Goal: Transaction & Acquisition: Subscribe to service/newsletter

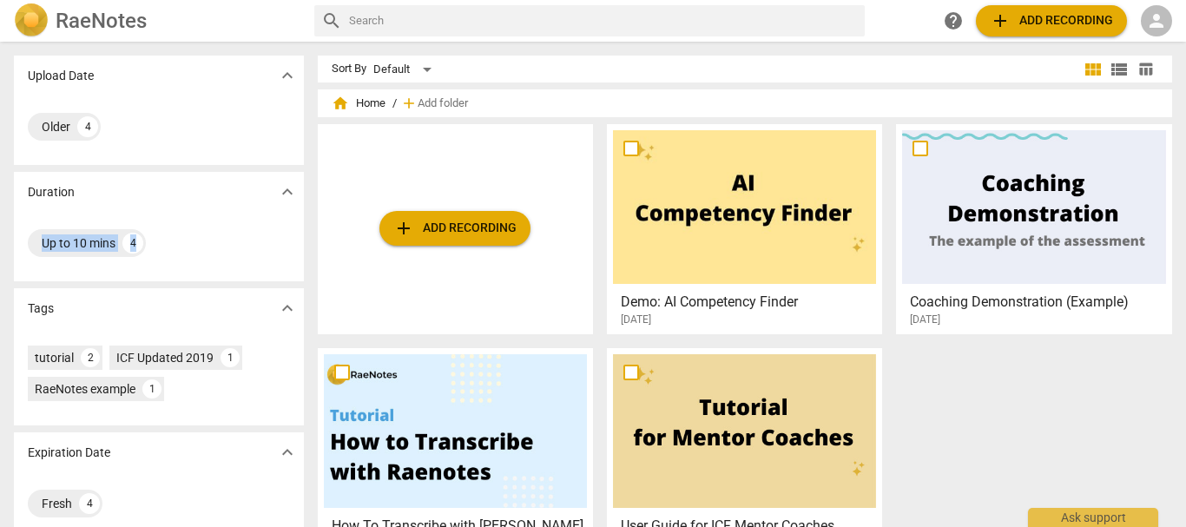
drag, startPoint x: 0, startPoint y: 0, endPoint x: 261, endPoint y: 222, distance: 343.2
click at [261, 222] on div "Duration expand_more Up to 10 mins 4" at bounding box center [159, 226] width 290 height 109
click at [960, 241] on div at bounding box center [1033, 207] width 263 height 154
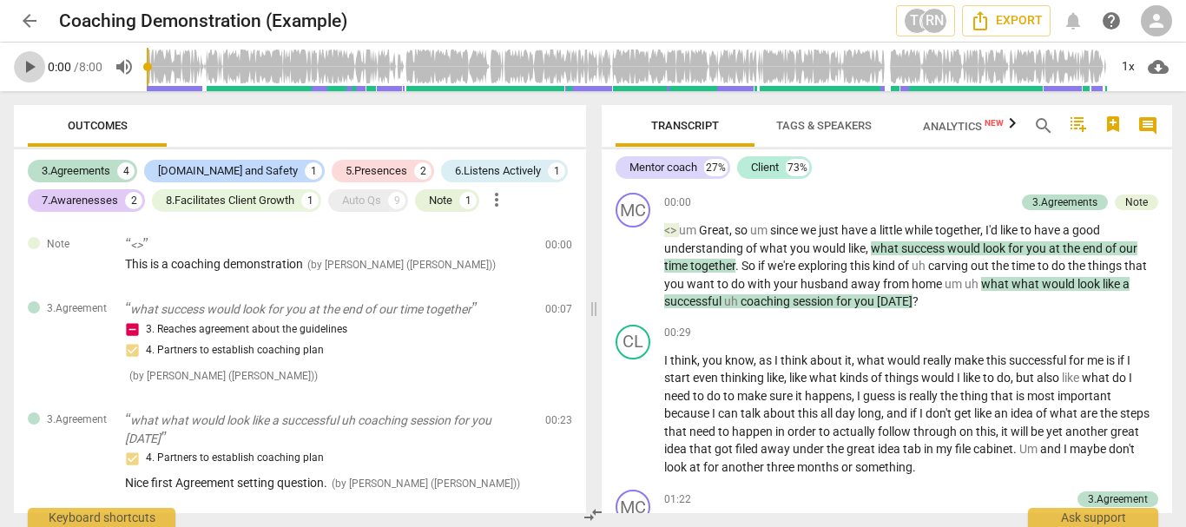
click at [26, 71] on span "play_arrow" at bounding box center [29, 66] width 21 height 21
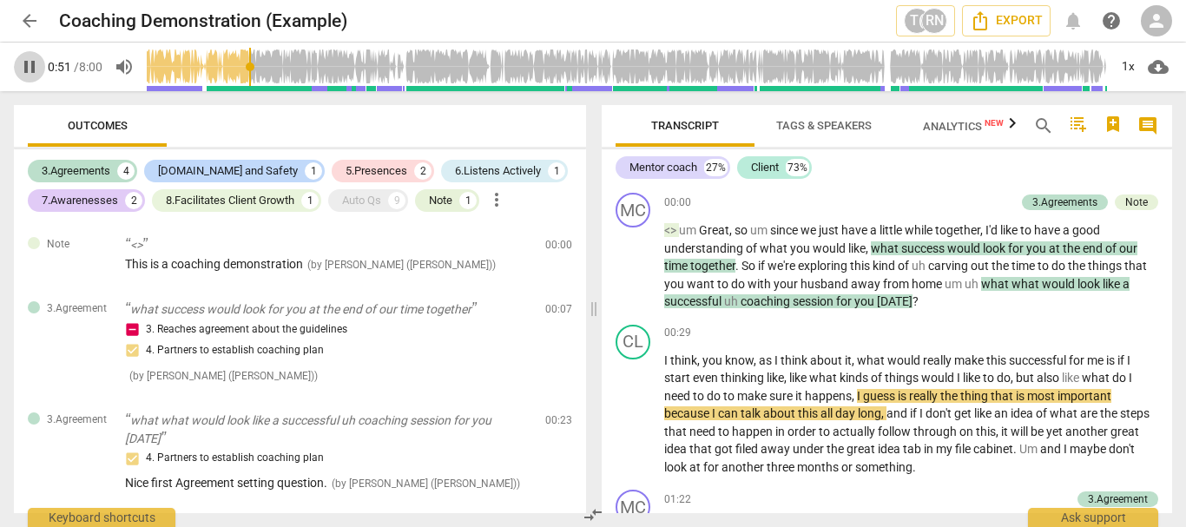
click at [26, 71] on span "pause" at bounding box center [29, 66] width 21 height 21
click at [25, 70] on span "play_arrow" at bounding box center [29, 66] width 21 height 21
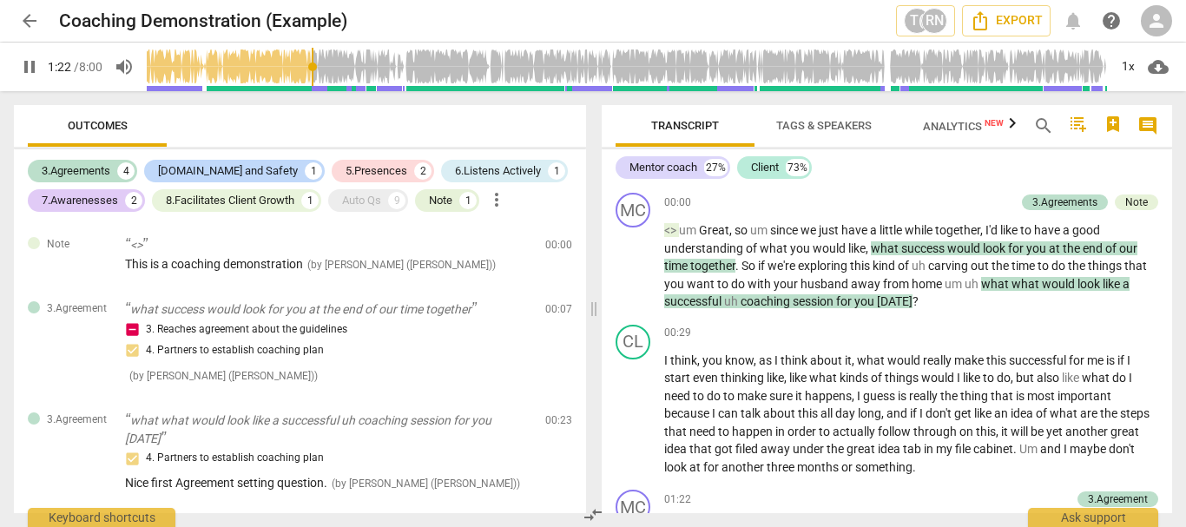
type input "83"
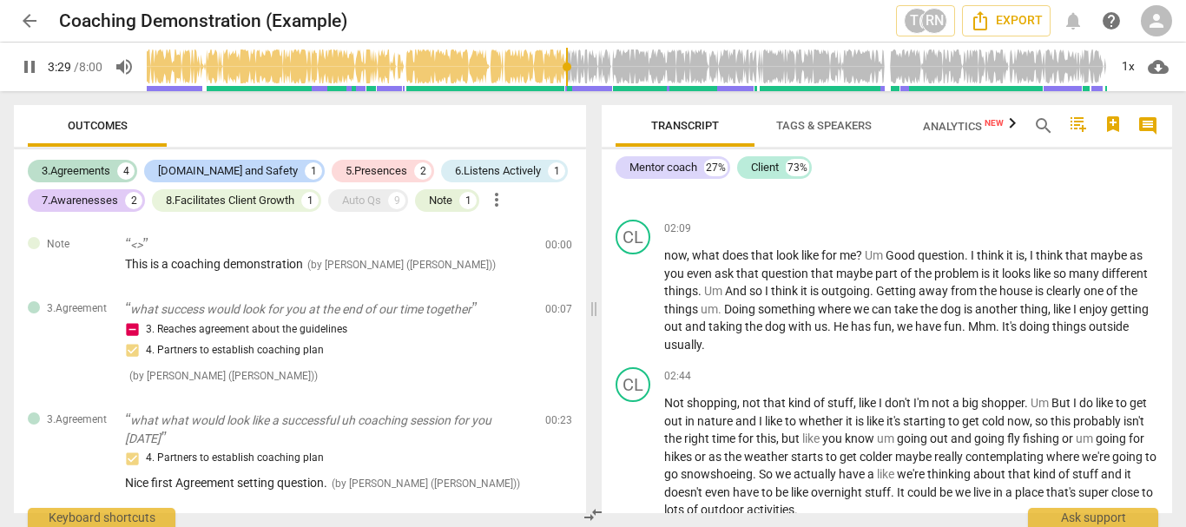
scroll to position [1258, 0]
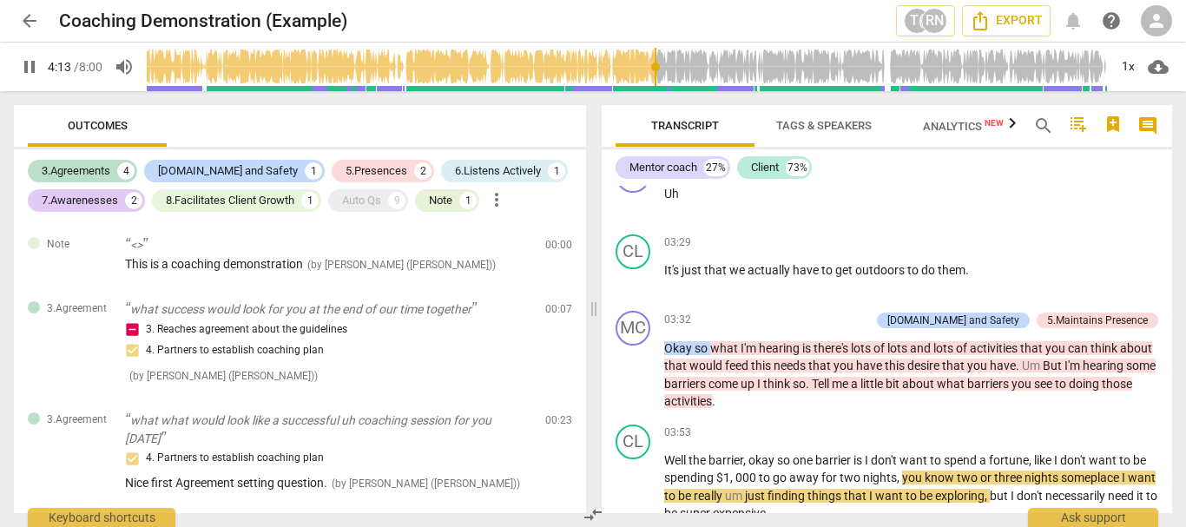
click at [1185, 291] on div "Transcript Tags & Speakers Analytics New search comment Mentor coach 27% Client…" at bounding box center [890, 309] width 591 height 436
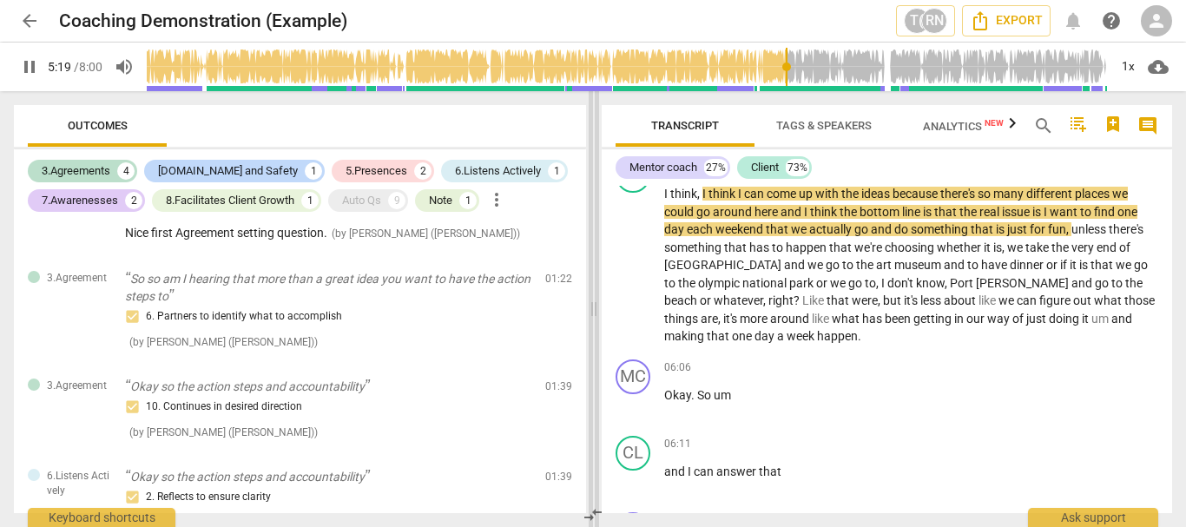
scroll to position [262, 0]
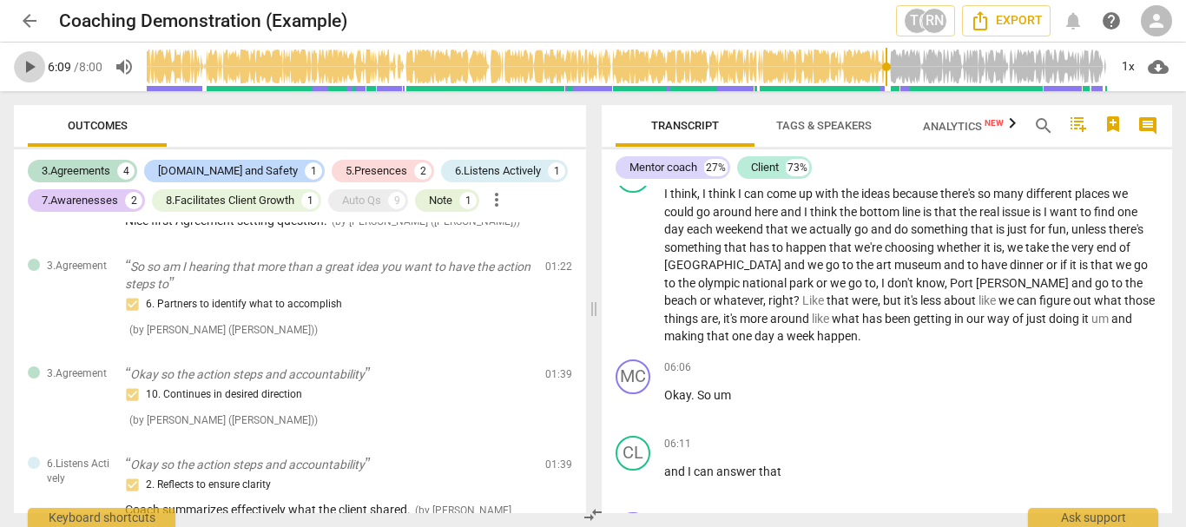
click at [30, 64] on span "play_arrow" at bounding box center [29, 66] width 21 height 21
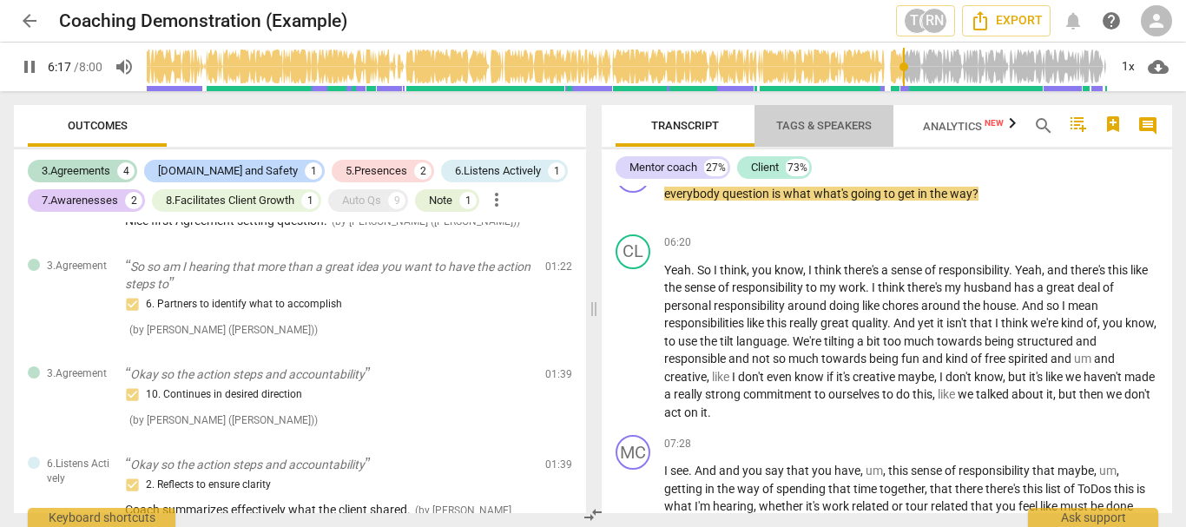
click at [840, 123] on span "Tags & Speakers" at bounding box center [824, 125] width 96 height 13
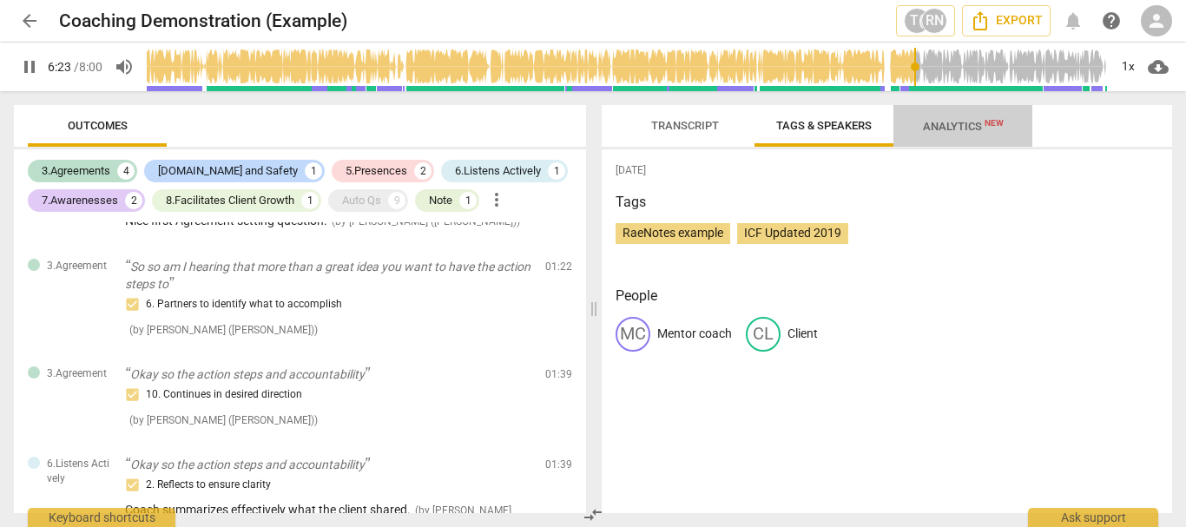
click at [949, 123] on span "Analytics New" at bounding box center [963, 126] width 81 height 13
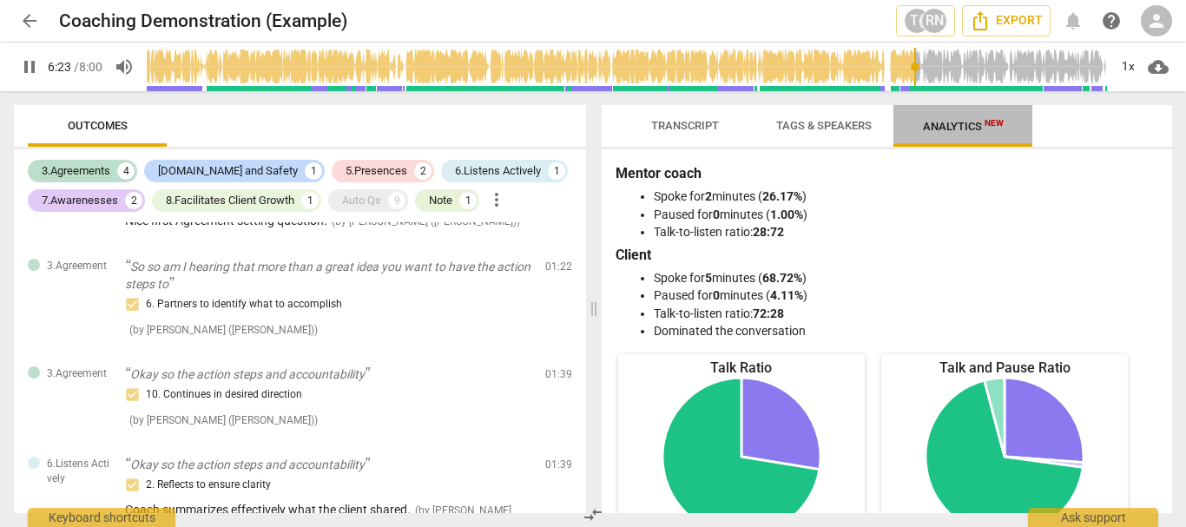
click at [947, 123] on span "Analytics New" at bounding box center [963, 126] width 81 height 13
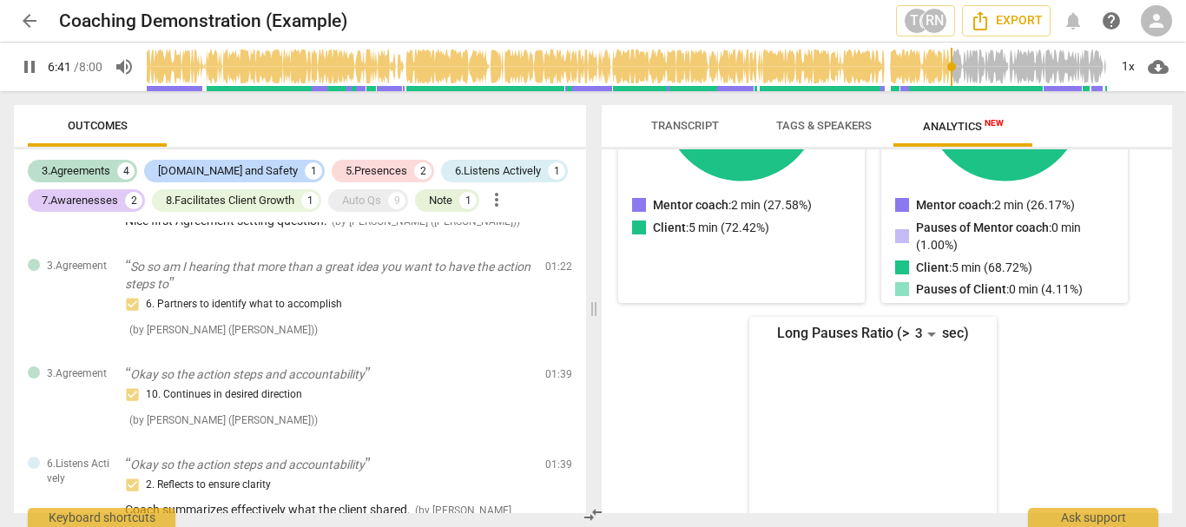
scroll to position [376, 0]
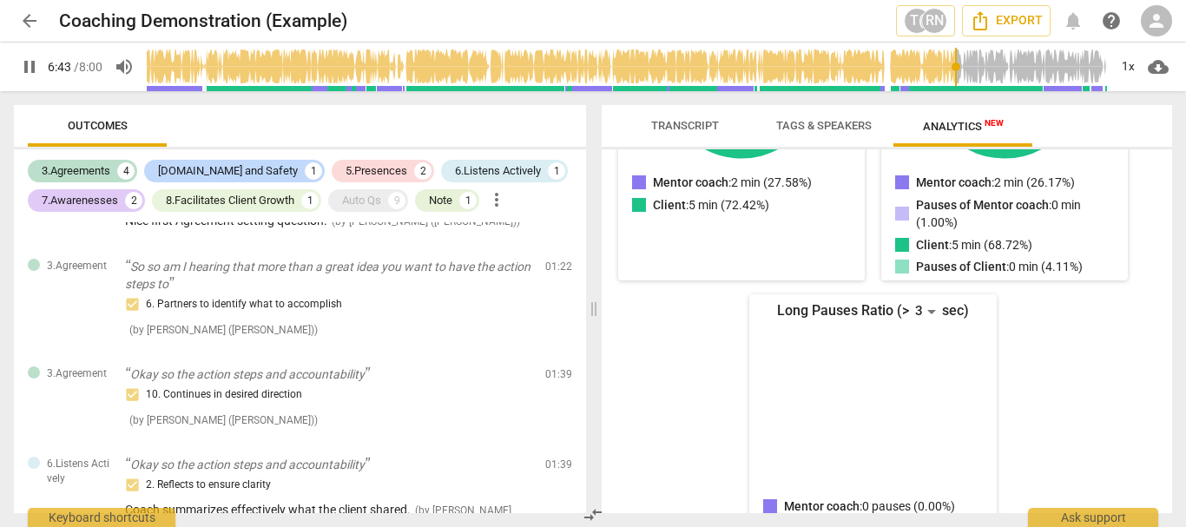
drag, startPoint x: 1185, startPoint y: 345, endPoint x: 1170, endPoint y: 392, distance: 49.4
click at [1170, 392] on div "Transcript Tags & Speakers Analytics New Mentor coach 27% Client 73% MC play_ar…" at bounding box center [890, 309] width 591 height 436
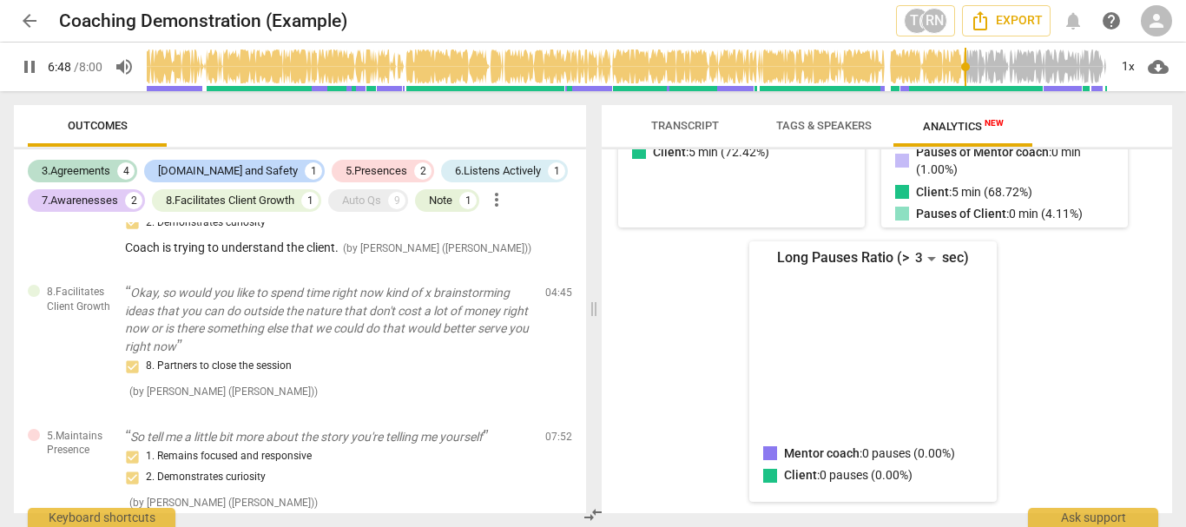
scroll to position [1040, 0]
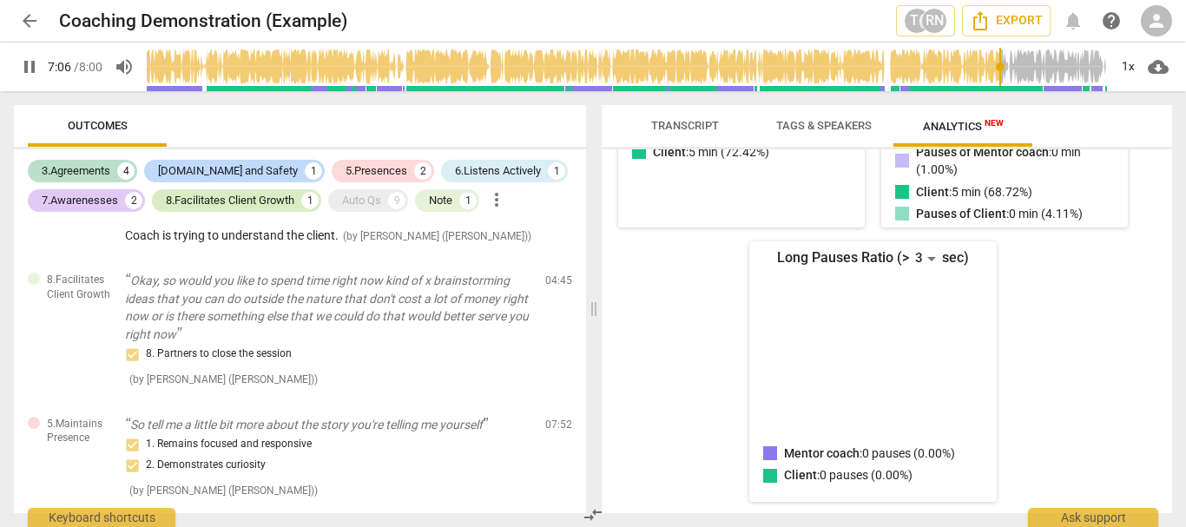
click at [215, 196] on div "8.Facilitates Client Growth" at bounding box center [230, 200] width 129 height 17
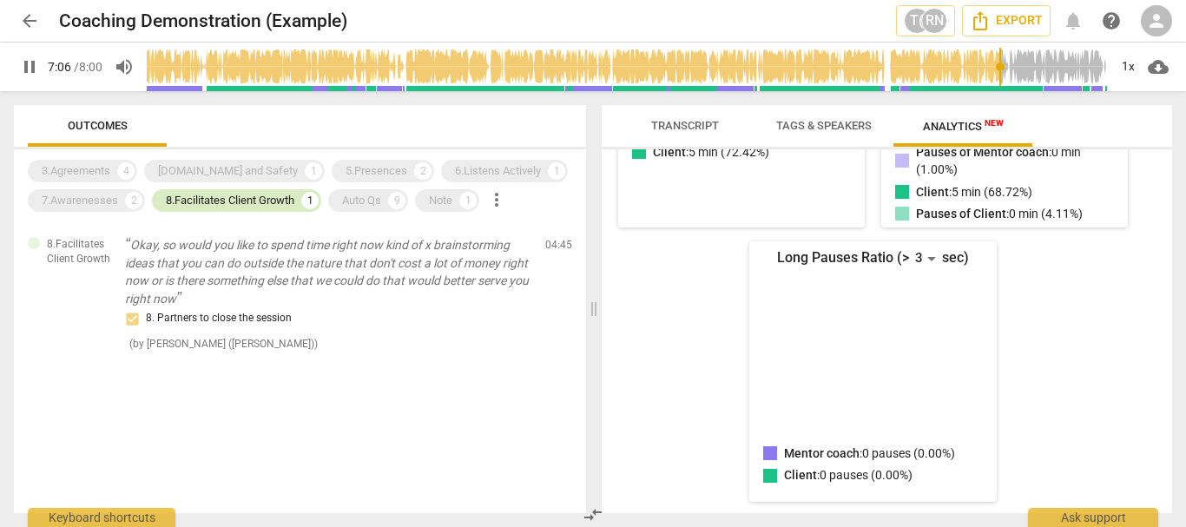
scroll to position [0, 0]
type input "437"
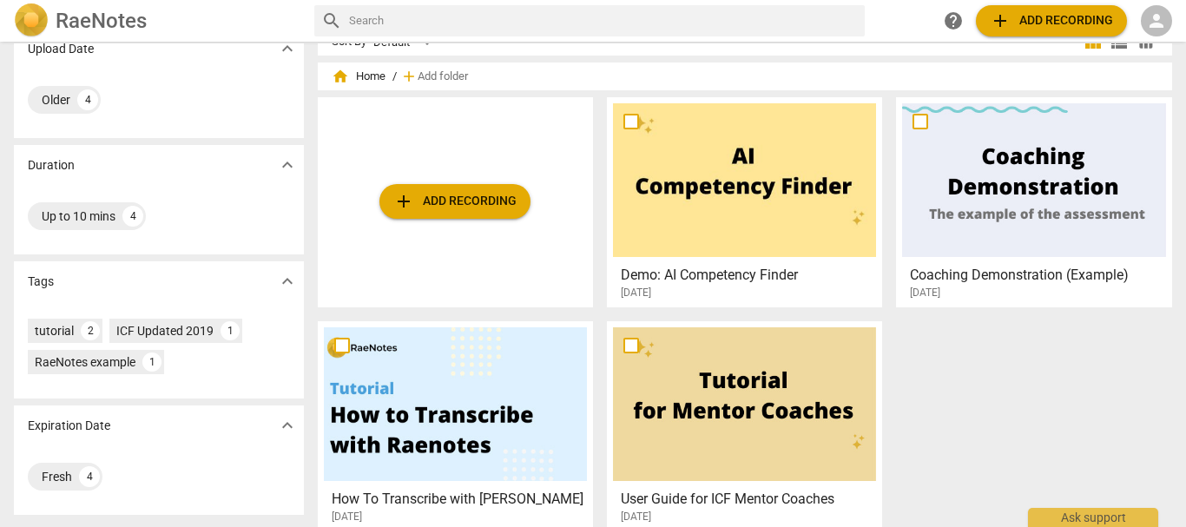
scroll to position [45, 0]
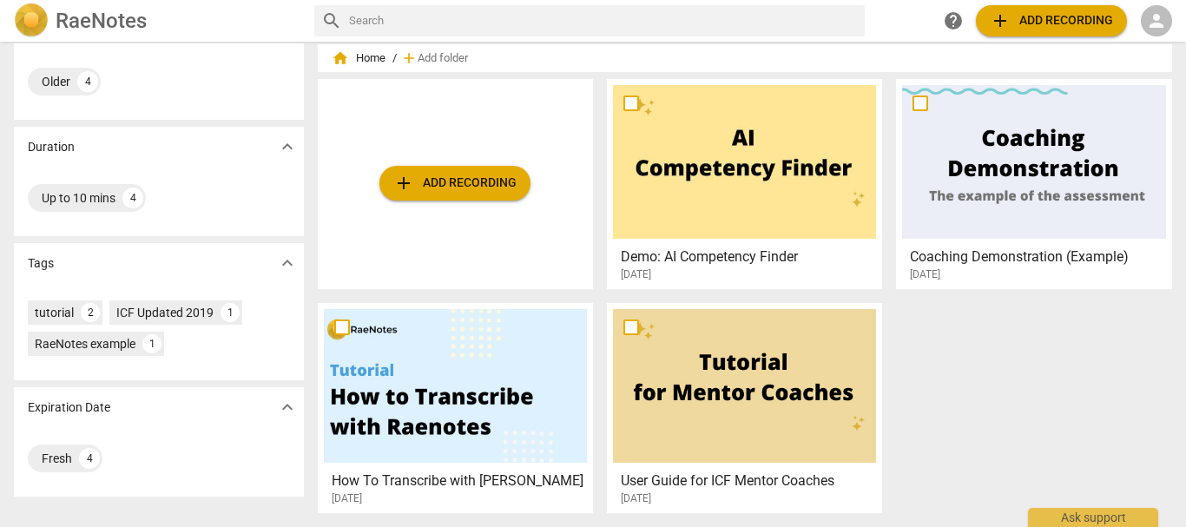
click at [386, 421] on div at bounding box center [455, 386] width 263 height 154
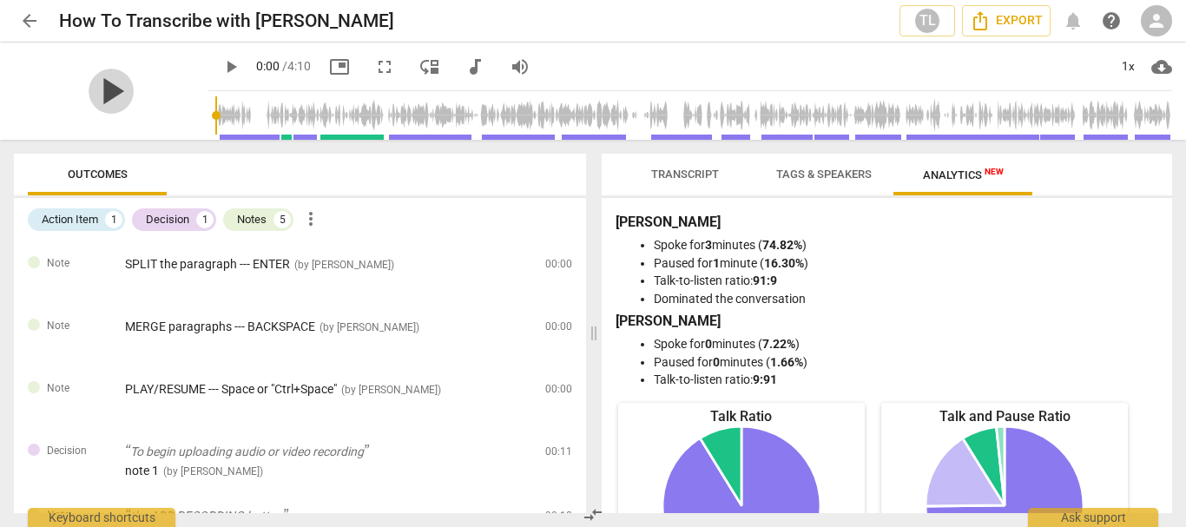
click at [113, 89] on span "play_arrow" at bounding box center [111, 91] width 45 height 45
click at [872, 341] on li "Spoke for 0 minutes ( 7.22% )" at bounding box center [904, 344] width 501 height 18
click at [221, 59] on span "pause" at bounding box center [231, 66] width 21 height 21
click at [564, 68] on input "range" at bounding box center [562, 66] width 52 height 3
click at [221, 66] on span "play_arrow" at bounding box center [231, 66] width 21 height 21
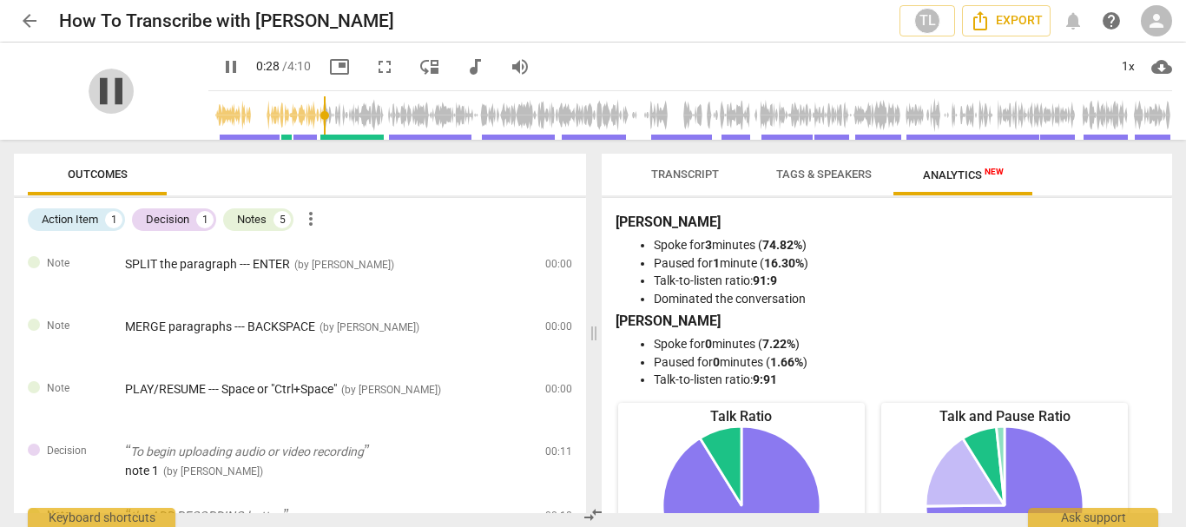
click at [96, 100] on span "pause" at bounding box center [111, 91] width 45 height 45
click at [95, 100] on span "play_arrow" at bounding box center [111, 91] width 45 height 45
click at [95, 100] on span "pause" at bounding box center [111, 91] width 45 height 45
type input "29"
click at [84, 219] on div "Action Item" at bounding box center [70, 219] width 56 height 17
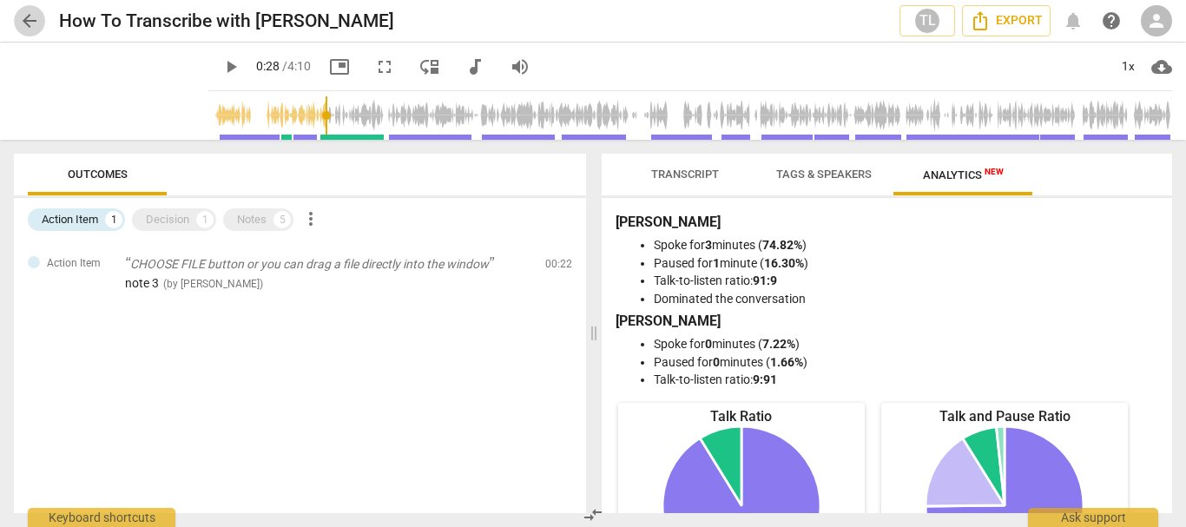
click at [24, 29] on span "arrow_back" at bounding box center [29, 20] width 21 height 21
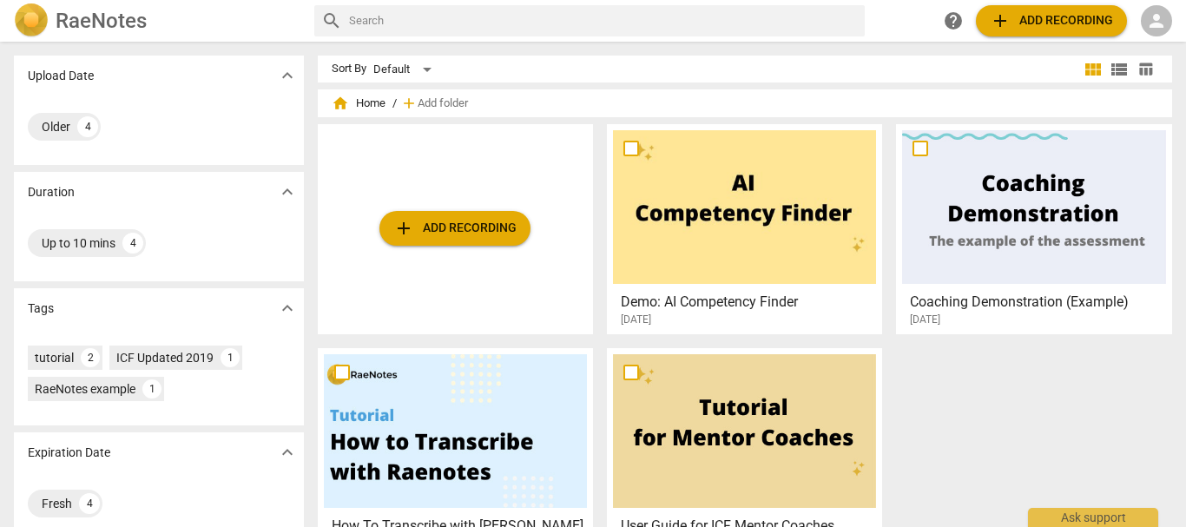
click at [405, 459] on div at bounding box center [455, 431] width 263 height 154
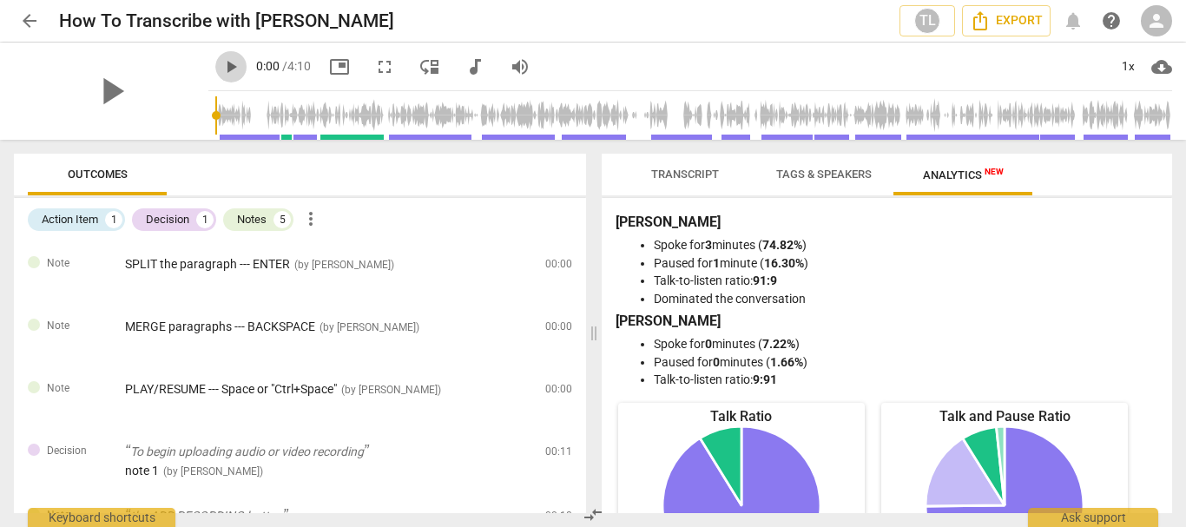
click at [221, 63] on span "play_arrow" at bounding box center [231, 66] width 21 height 21
type input "14"
type input "0.35"
type input "14"
type input "0.35"
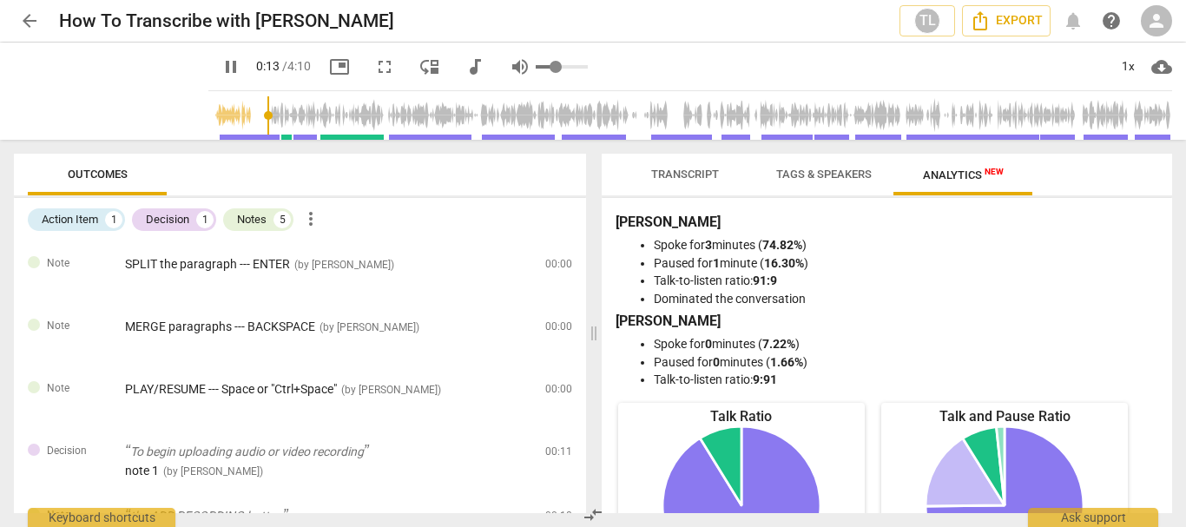
click at [538, 69] on input "range" at bounding box center [562, 66] width 52 height 3
type input "26"
click at [465, 71] on span "audiotrack" at bounding box center [475, 66] width 21 height 21
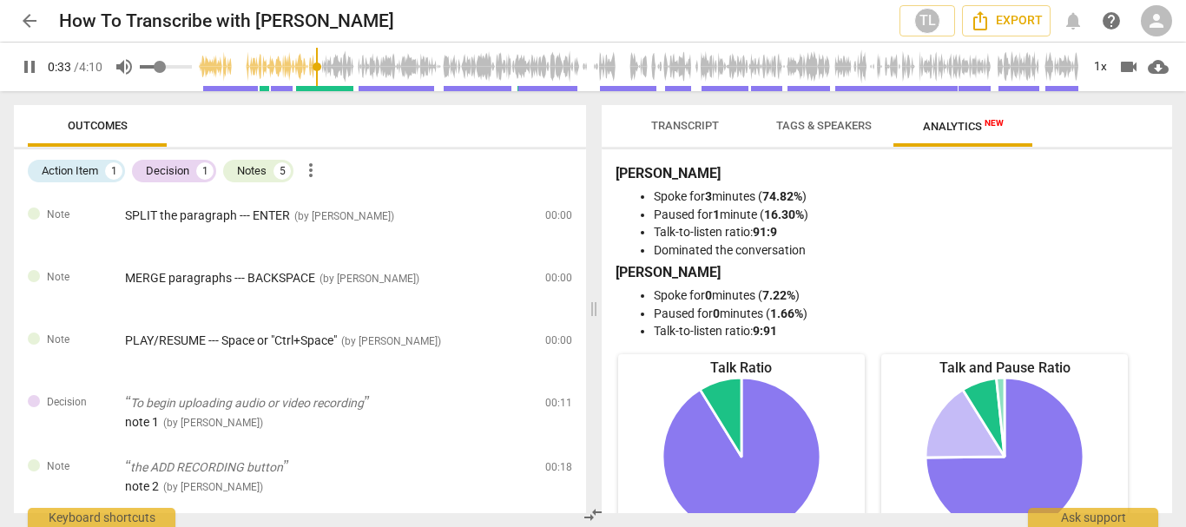
type input "34"
type input "1"
type input "34"
type input "1"
click at [192, 69] on input "range" at bounding box center [166, 66] width 52 height 3
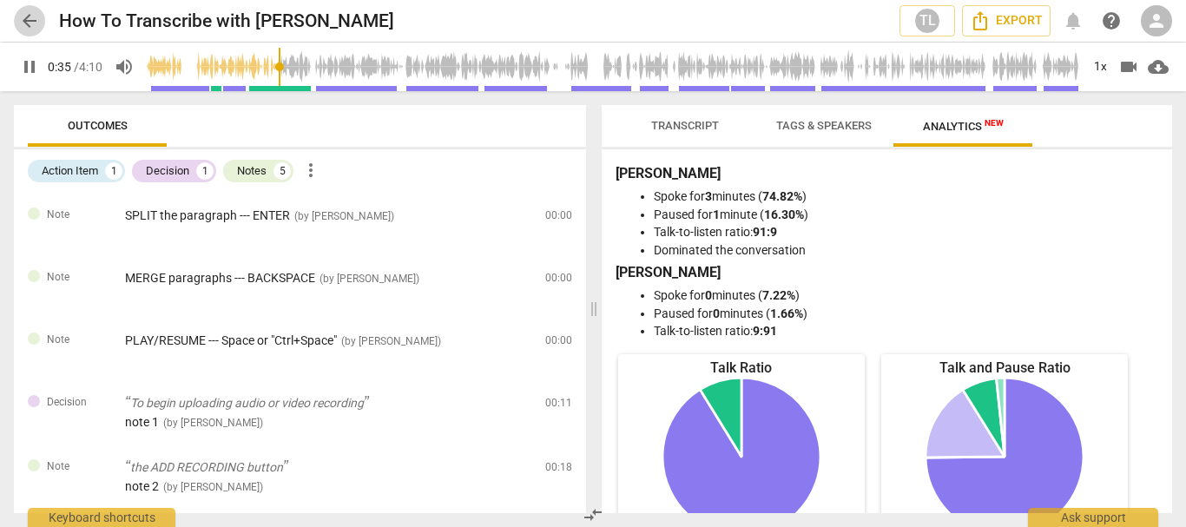
type input "36"
click at [27, 21] on span "arrow_back" at bounding box center [29, 20] width 21 height 21
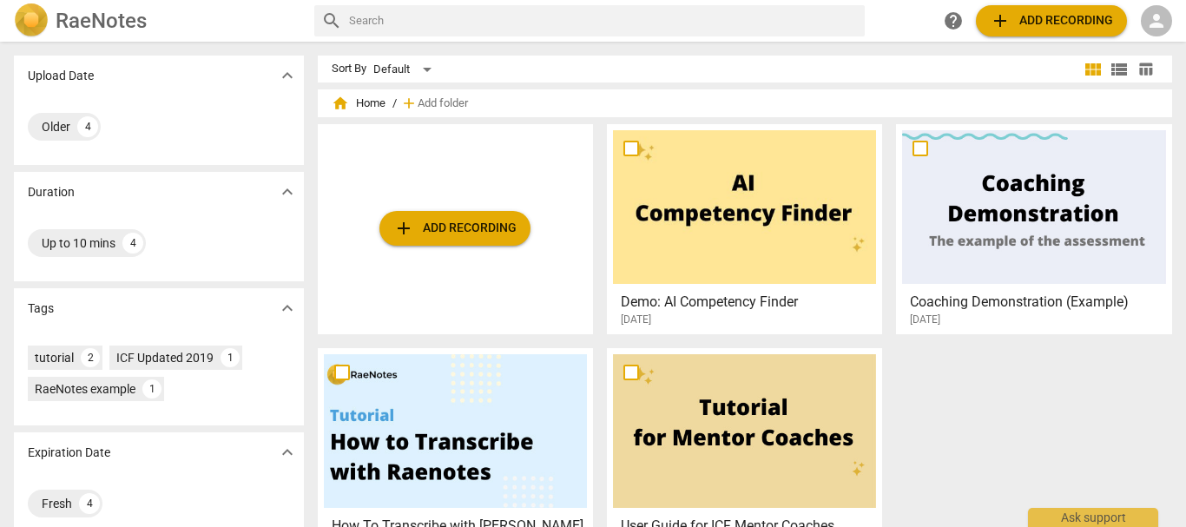
click at [952, 406] on div "add Add recording Demo: AI Competency Finder [DATE] Coaching Demonstration (Exa…" at bounding box center [752, 348] width 869 height 448
click at [1086, 382] on div "add Add recording Demo: AI Competency Finder [DATE] Coaching Demonstration (Exa…" at bounding box center [752, 348] width 869 height 448
click at [488, 399] on div at bounding box center [455, 431] width 263 height 154
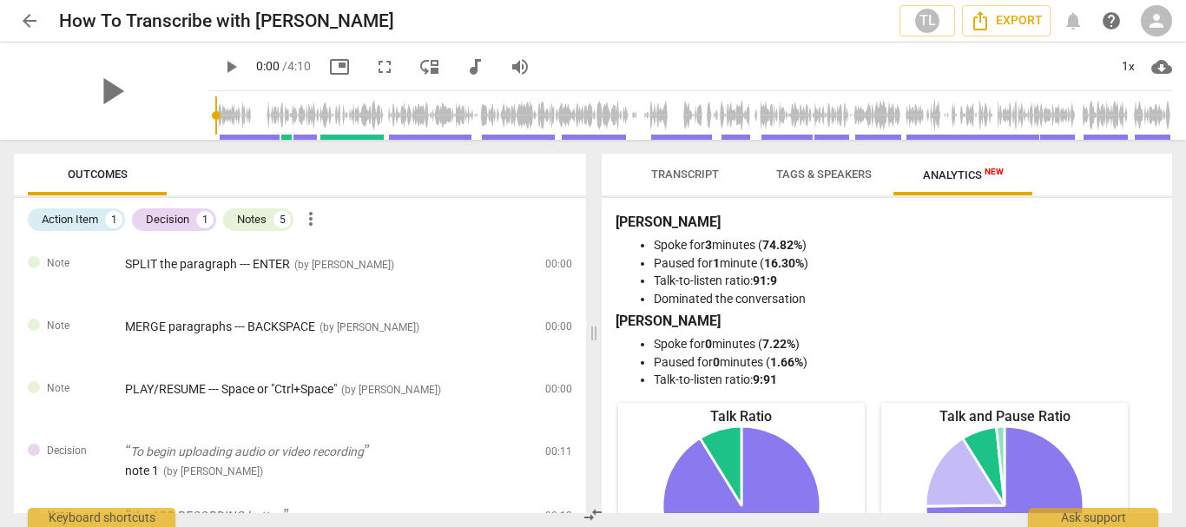
click at [221, 61] on span "play_arrow" at bounding box center [231, 66] width 21 height 21
click at [911, 292] on li "Dominated the conversation" at bounding box center [904, 299] width 501 height 18
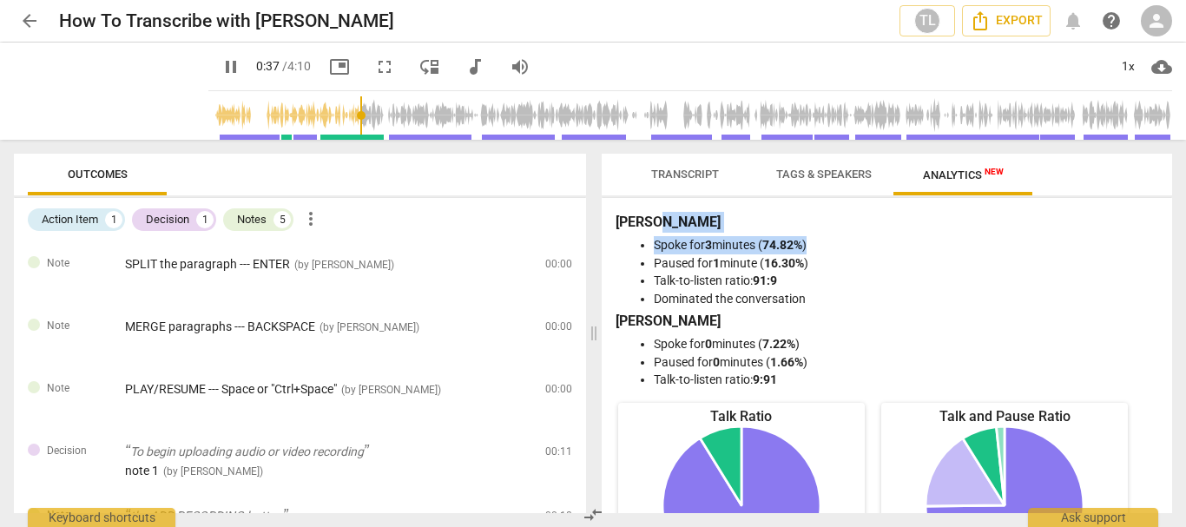
drag, startPoint x: 1121, startPoint y: 231, endPoint x: 1167, endPoint y: 237, distance: 46.4
click at [1167, 237] on div "[PERSON_NAME] for 3 minutes ( 74.82% ) Paused for 1 minute ( 16.30% ) Talk-to-l…" at bounding box center [887, 355] width 571 height 315
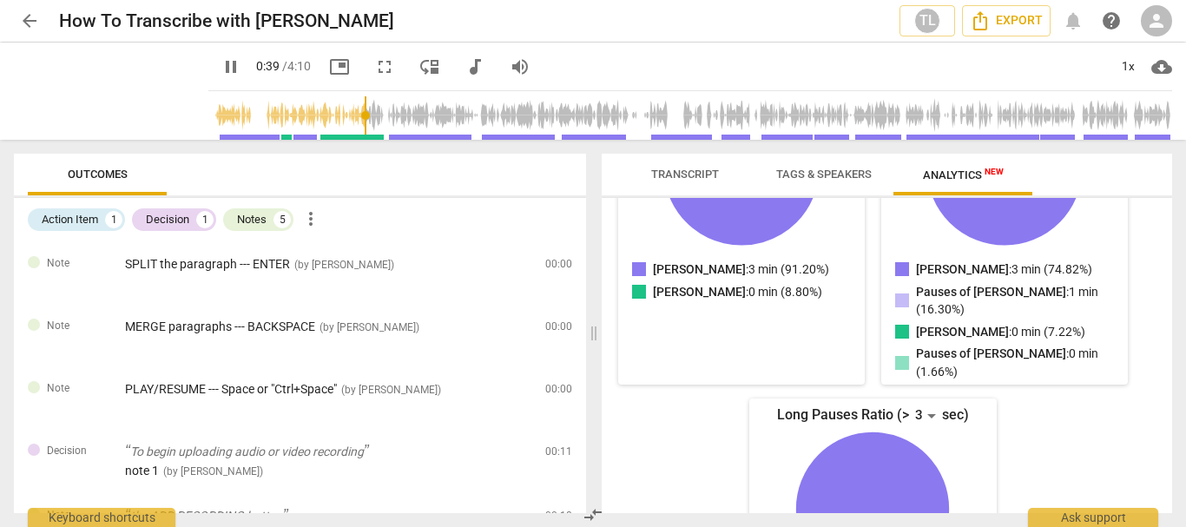
scroll to position [460, 0]
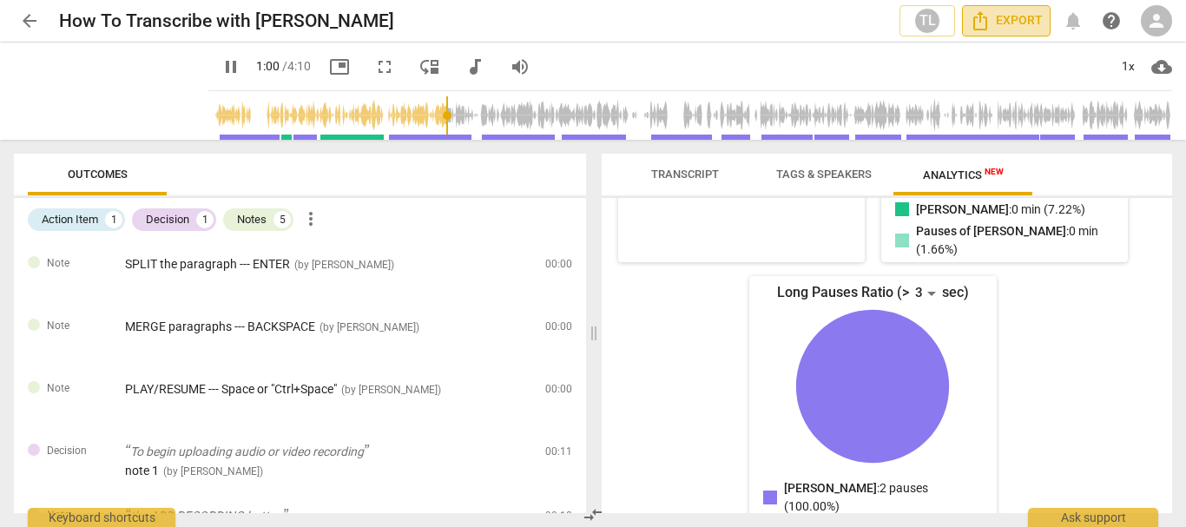
click at [1022, 18] on span "Export" at bounding box center [1006, 20] width 73 height 21
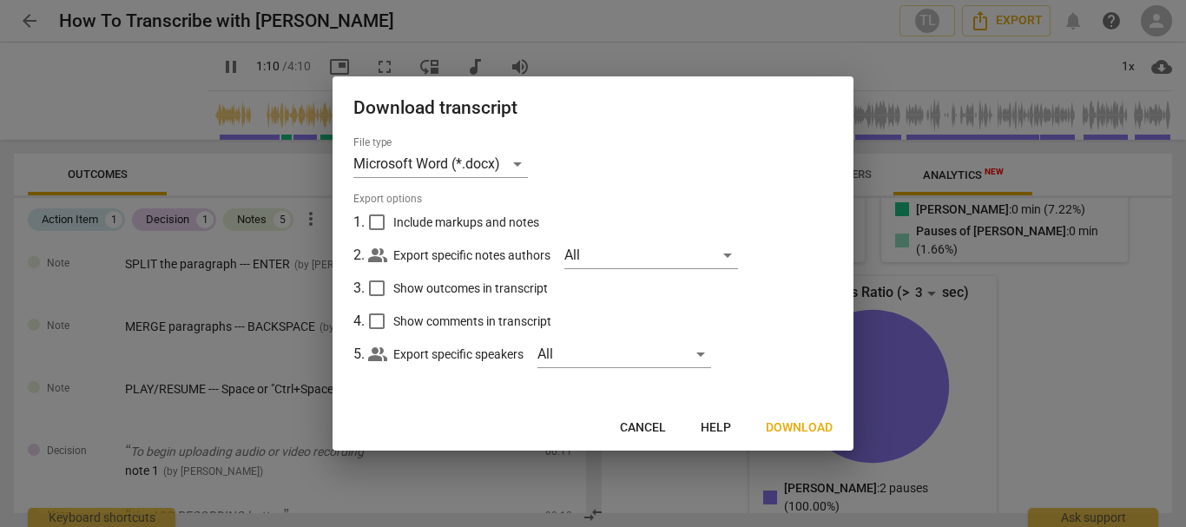
click at [1038, 314] on div at bounding box center [593, 263] width 1186 height 527
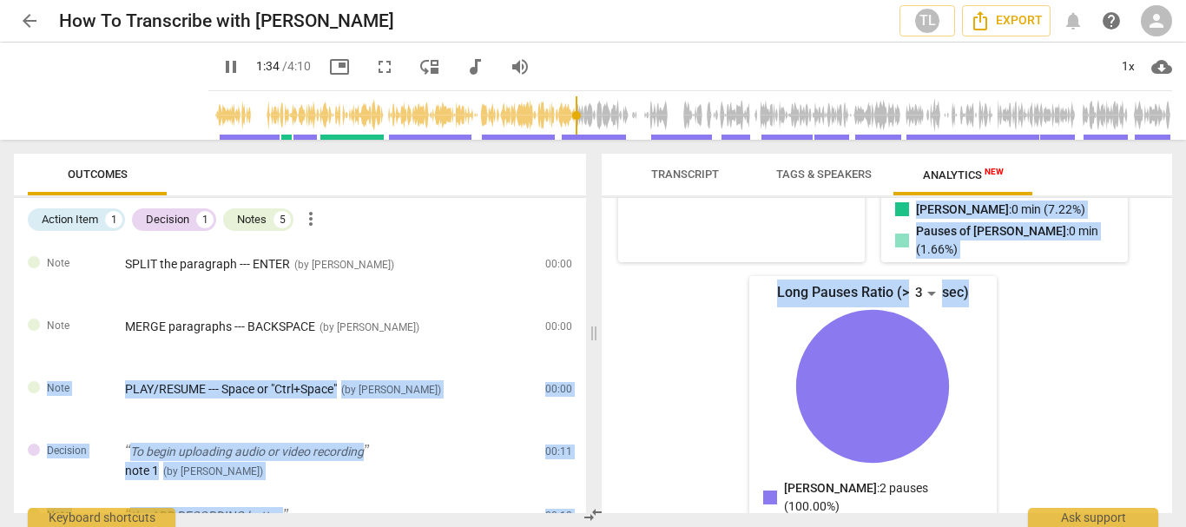
drag, startPoint x: 726, startPoint y: 332, endPoint x: 587, endPoint y: 358, distance: 141.4
click at [587, 358] on div "Outcomes Action Item 1 Decision 1 Notes 5 more_vert Note SPLIT the paragraph --…" at bounding box center [593, 333] width 1186 height 387
type input "114"
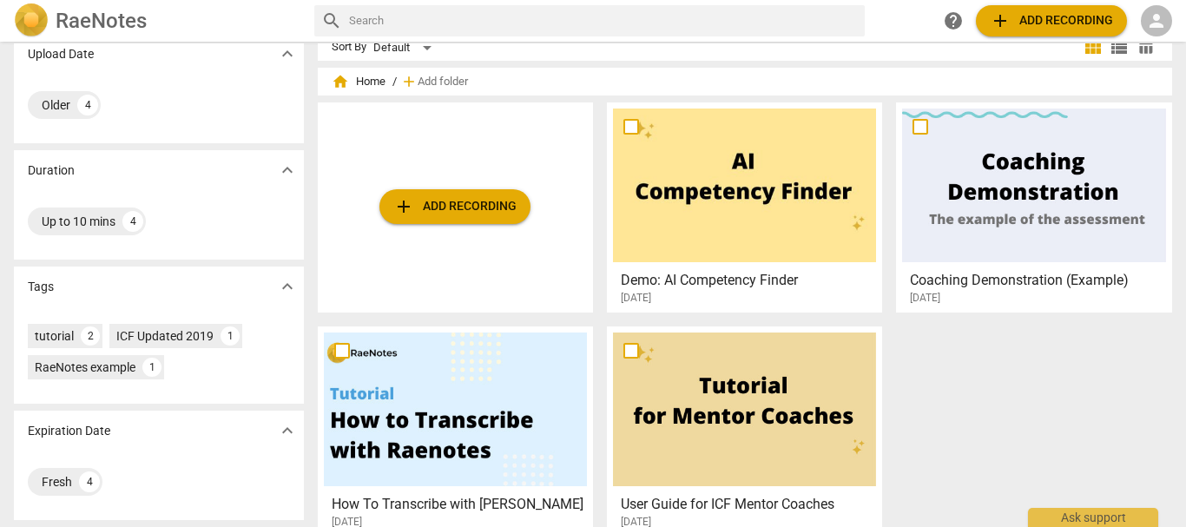
scroll to position [45, 0]
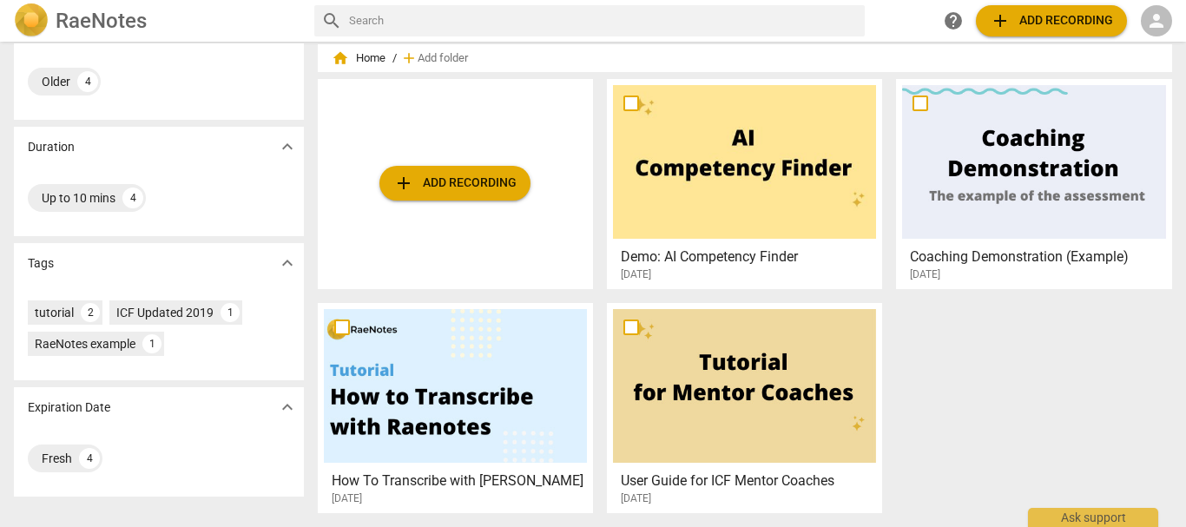
click at [693, 370] on div at bounding box center [744, 386] width 263 height 154
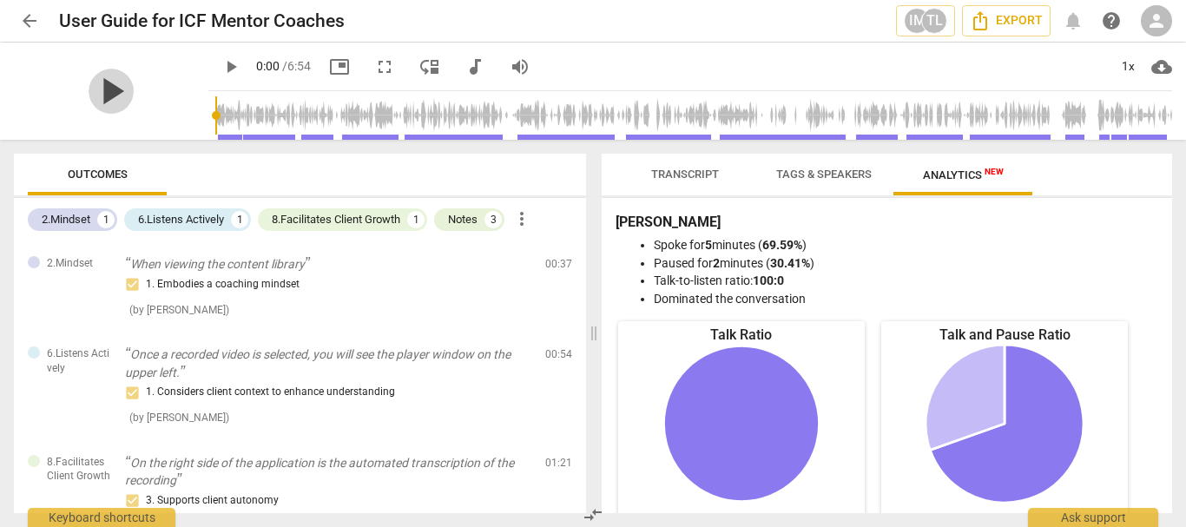
click at [106, 86] on span "play_arrow" at bounding box center [111, 91] width 45 height 45
type input "25"
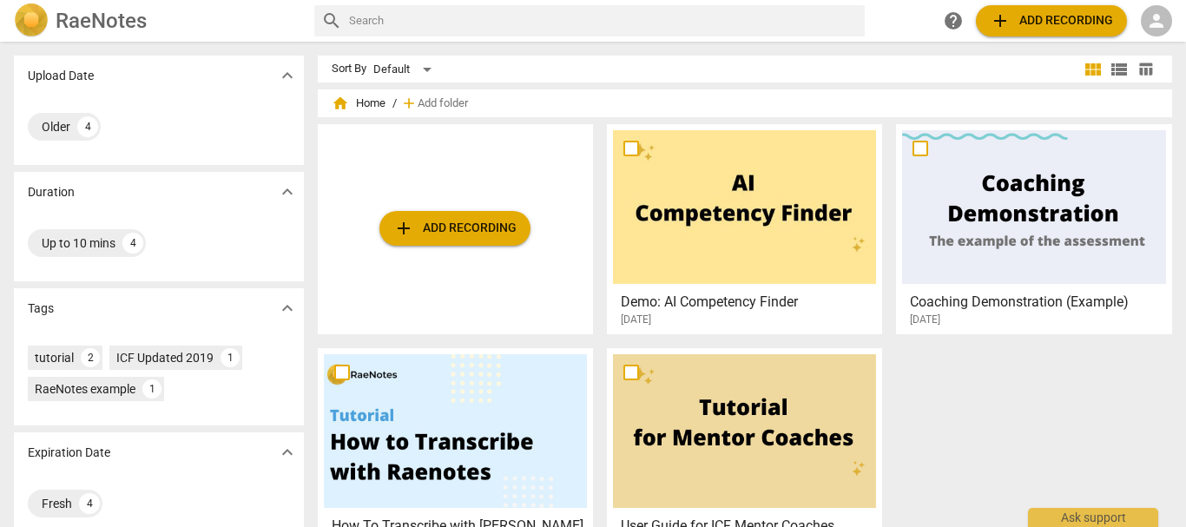
click at [287, 198] on span "expand_more" at bounding box center [287, 192] width 21 height 21
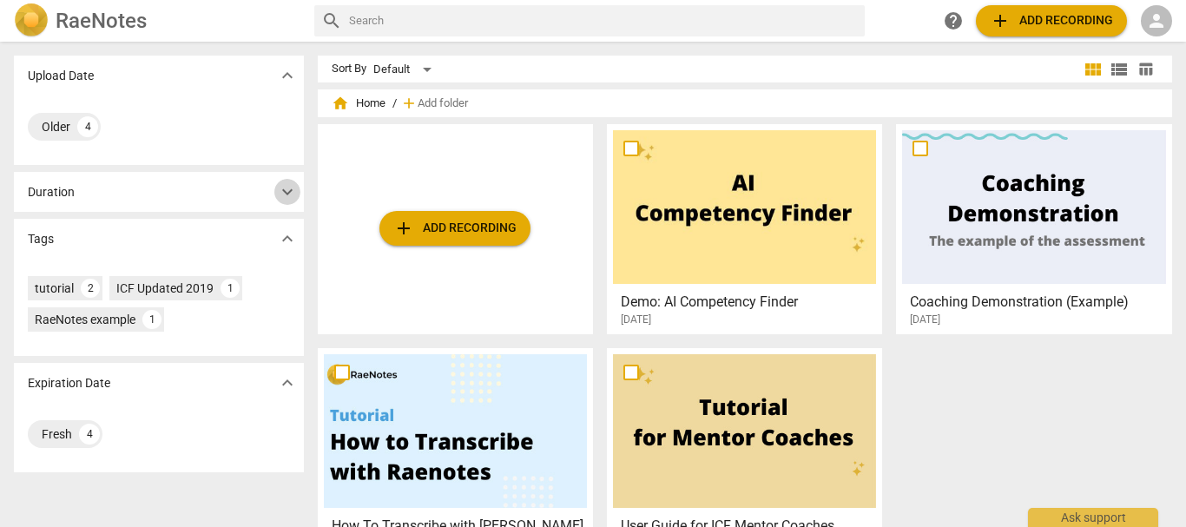
click at [287, 190] on span "expand_more" at bounding box center [287, 192] width 21 height 21
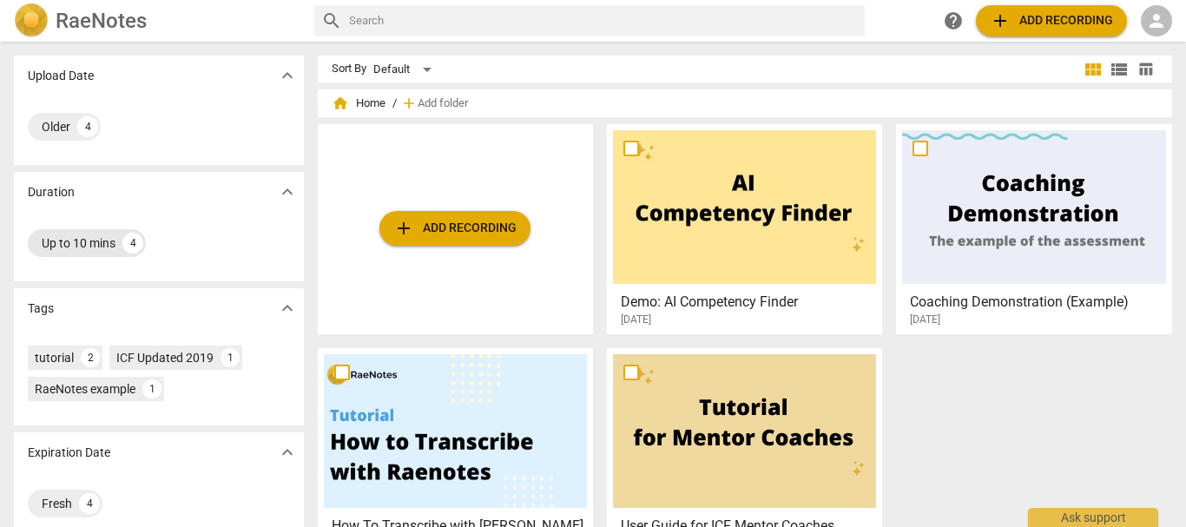
click at [136, 245] on div "4" at bounding box center [132, 243] width 21 height 21
click at [263, 126] on div "Older 4" at bounding box center [159, 126] width 262 height 35
click at [66, 129] on div "Older" at bounding box center [56, 126] width 29 height 17
click at [290, 78] on span "expand_more" at bounding box center [287, 75] width 21 height 21
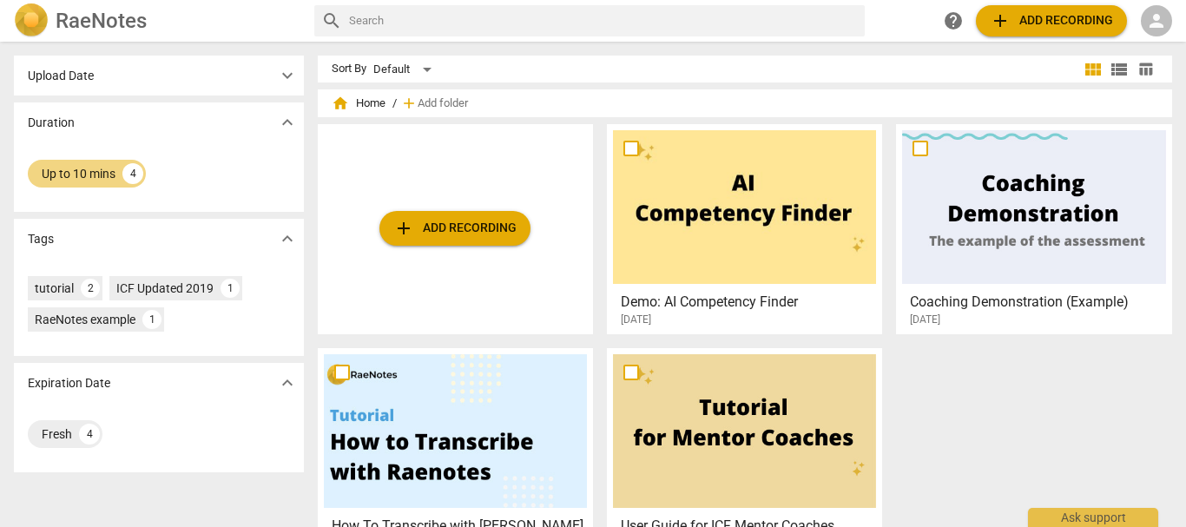
click at [290, 78] on span "expand_more" at bounding box center [287, 75] width 21 height 21
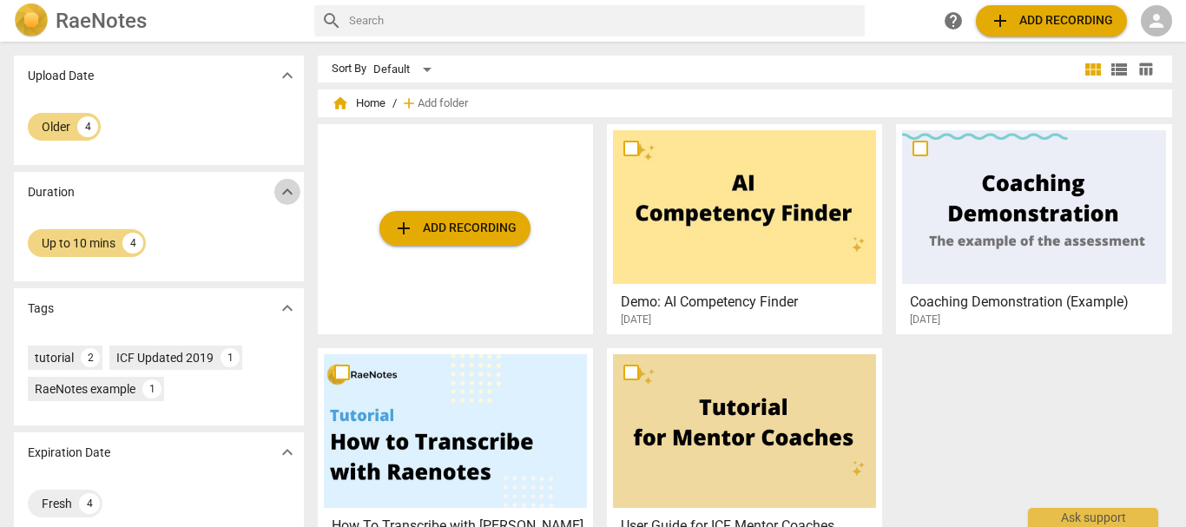
click at [283, 188] on span "expand_more" at bounding box center [287, 192] width 21 height 21
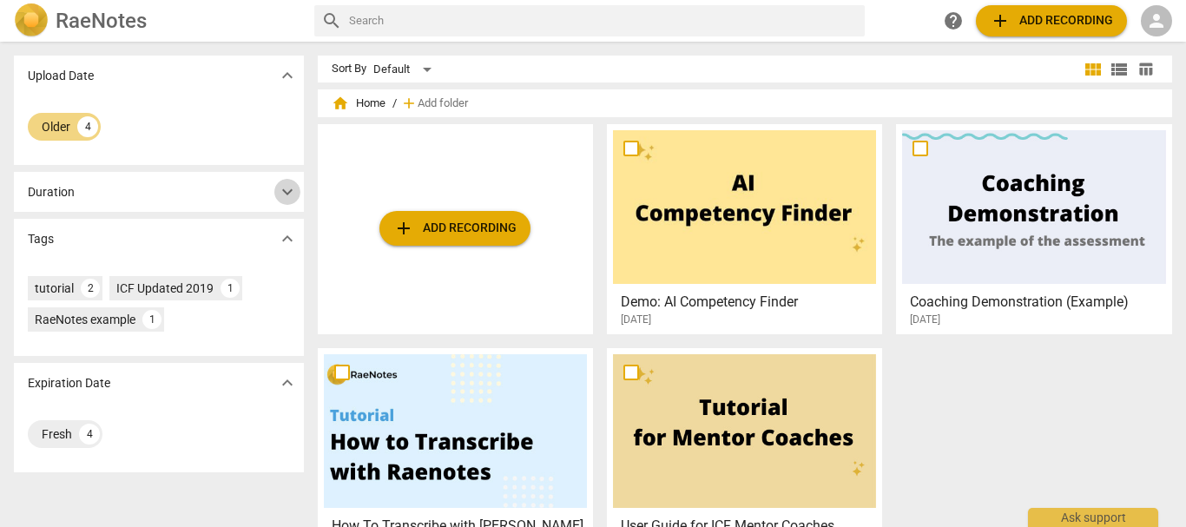
click at [283, 188] on span "expand_more" at bounding box center [287, 192] width 21 height 21
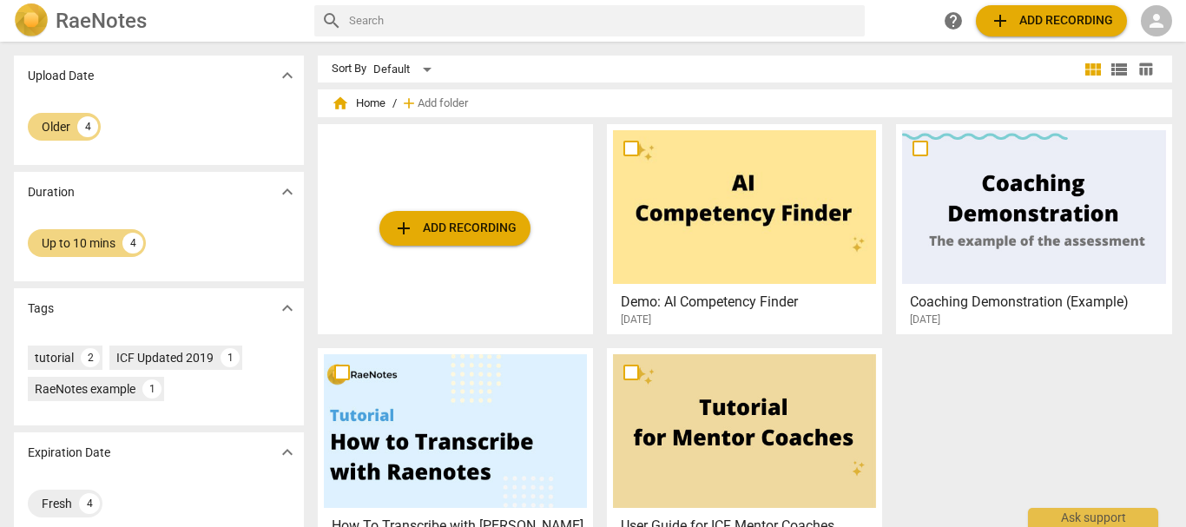
click at [340, 107] on span "home" at bounding box center [340, 103] width 17 height 17
click at [209, 108] on div "Older 4" at bounding box center [159, 130] width 290 height 69
click at [280, 77] on span "expand_more" at bounding box center [287, 75] width 21 height 21
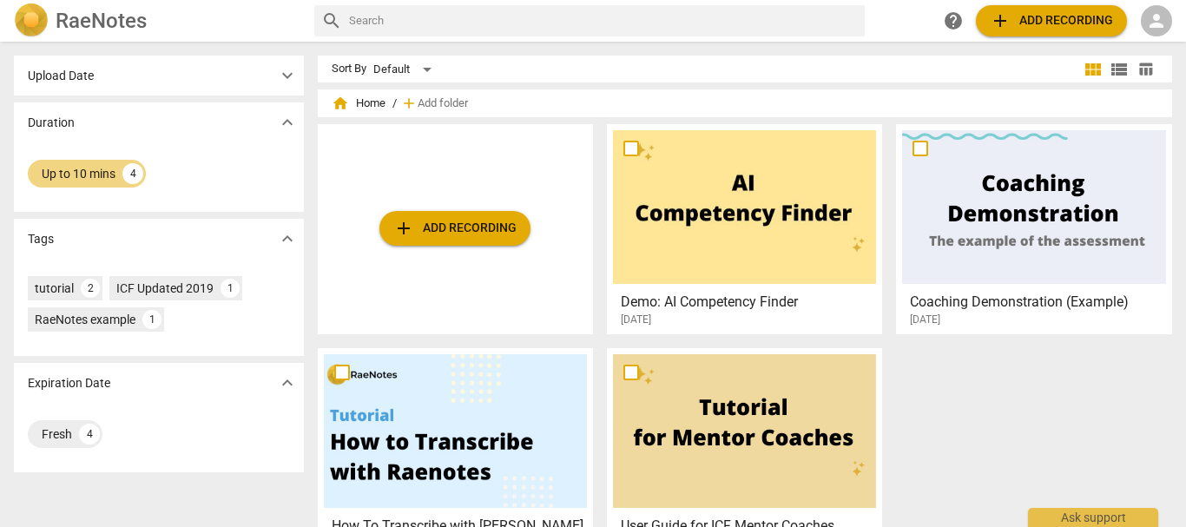
click at [280, 77] on span "expand_more" at bounding box center [287, 75] width 21 height 21
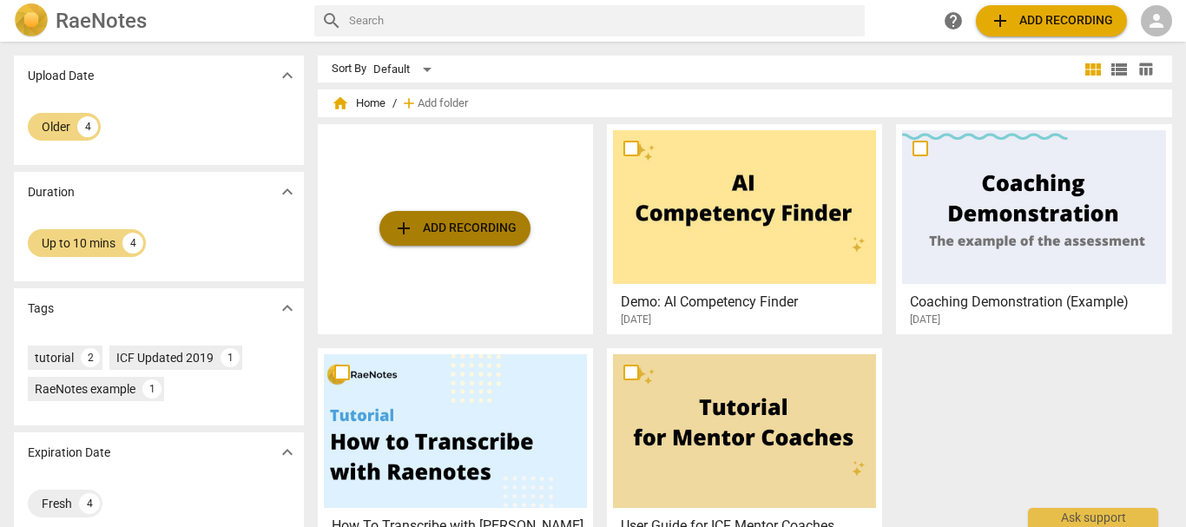
click at [472, 241] on button "add Add recording" at bounding box center [455, 228] width 151 height 35
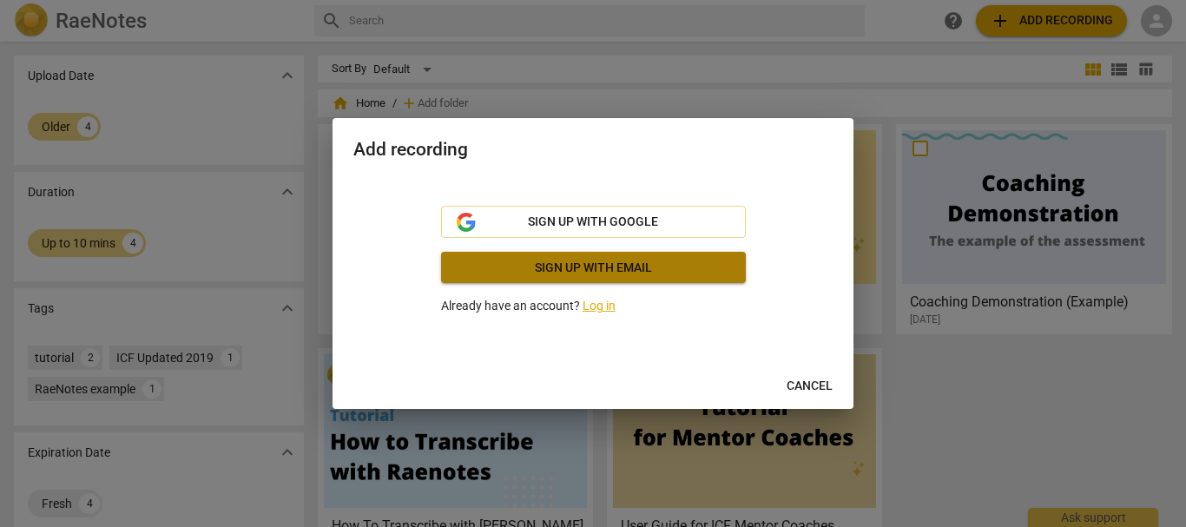
click at [564, 278] on link "Sign up with email" at bounding box center [593, 267] width 305 height 31
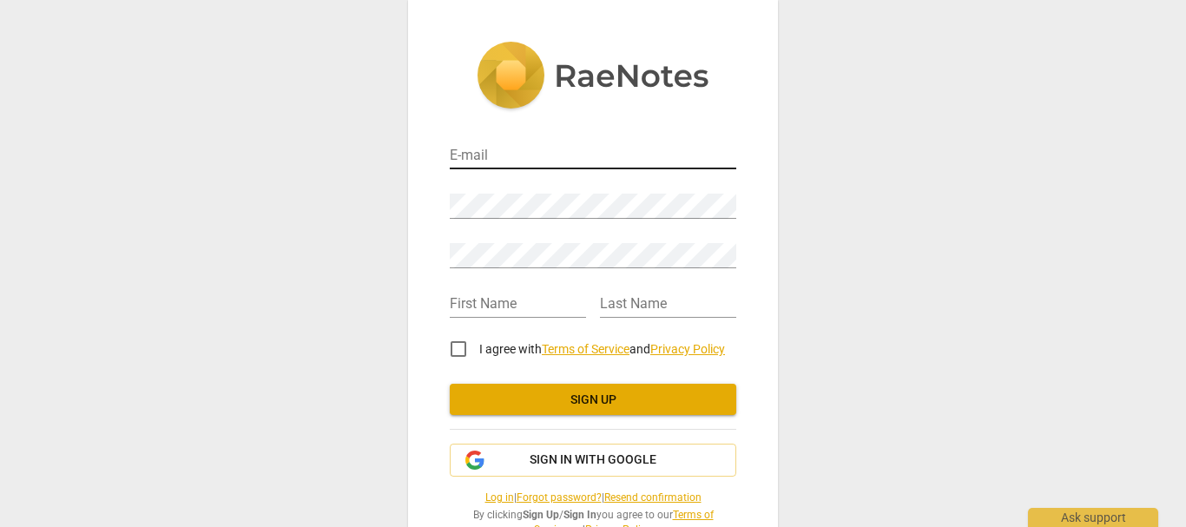
click at [566, 153] on input "email" at bounding box center [593, 156] width 287 height 25
type input "[EMAIL_ADDRESS][DOMAIN_NAME]"
click at [522, 288] on div "First Name" at bounding box center [518, 298] width 136 height 39
click at [522, 307] on input "text" at bounding box center [518, 305] width 136 height 25
type input "Elizaabeth"
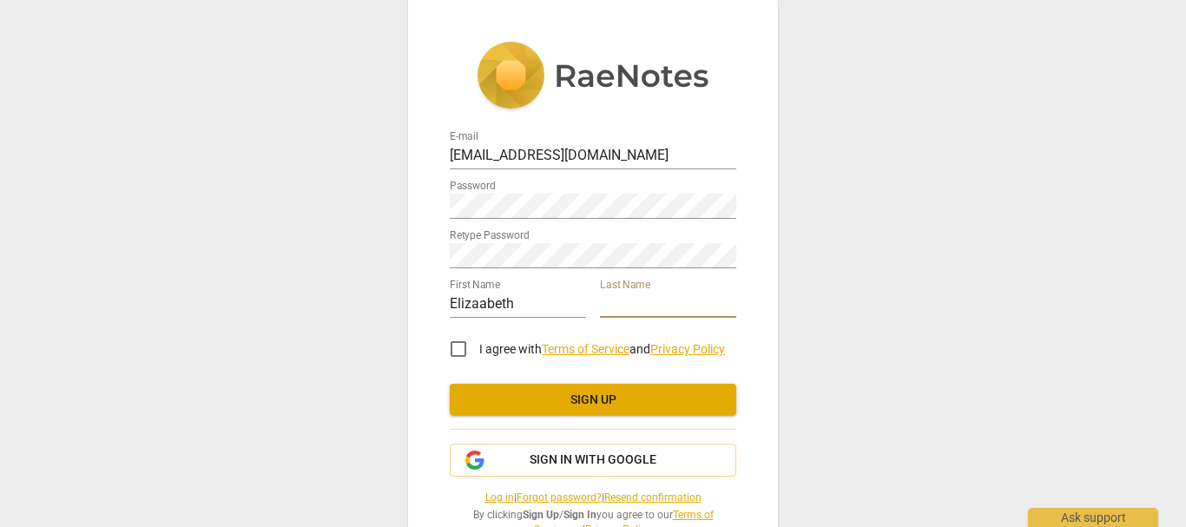
click at [635, 302] on input "text" at bounding box center [668, 305] width 136 height 25
type input "Shorter"
click at [456, 350] on input "I agree with Terms of Service and Privacy Policy" at bounding box center [459, 349] width 42 height 42
checkbox input "true"
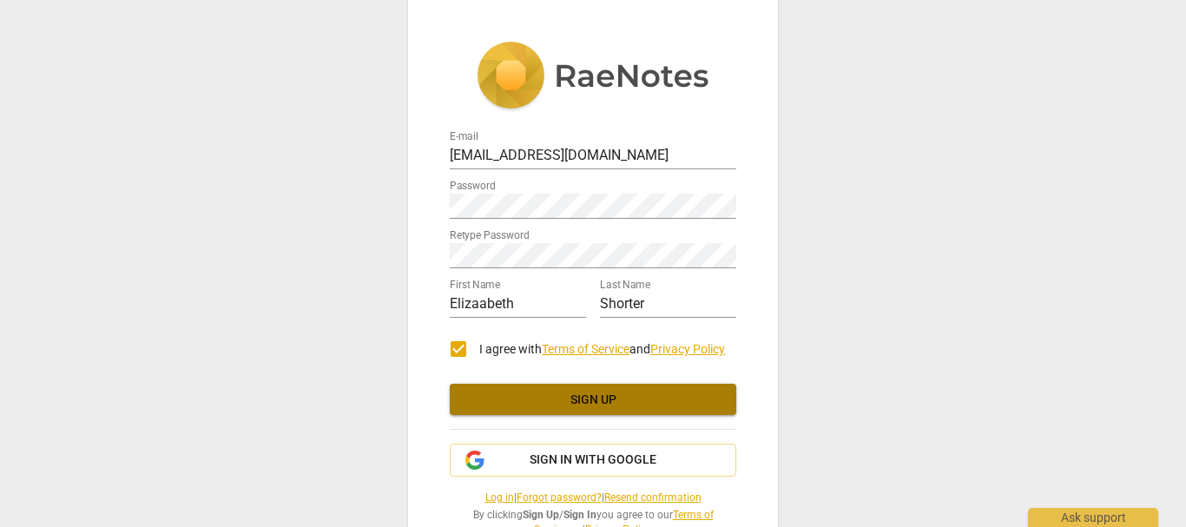
click at [535, 406] on span "Sign up" at bounding box center [593, 400] width 259 height 17
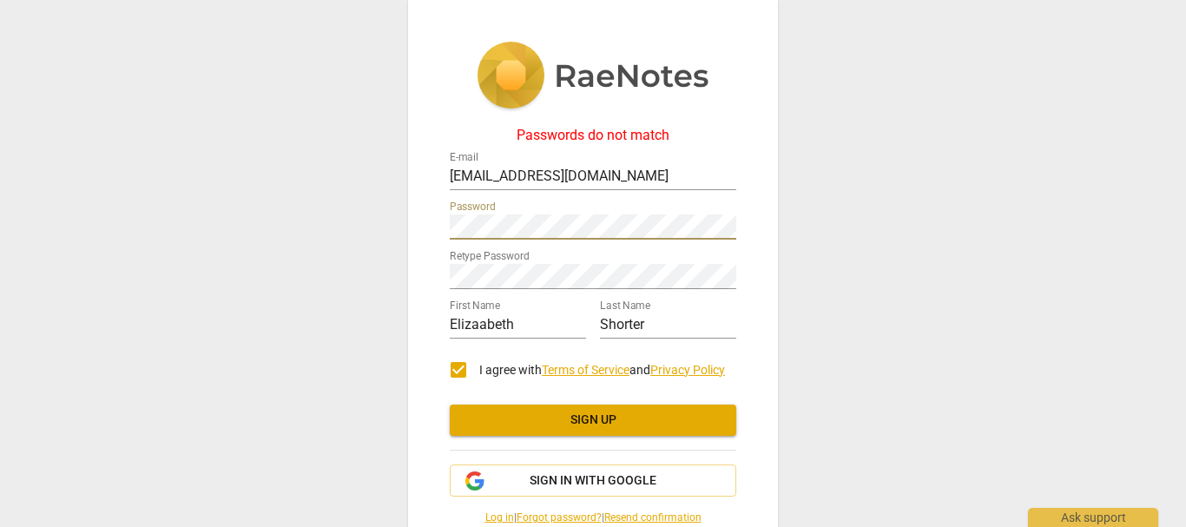
click at [391, 261] on div "Passwords do not match E-mail [EMAIL_ADDRESS][DOMAIN_NAME] Password Retype Pass…" at bounding box center [593, 263] width 1186 height 527
click at [388, 317] on div "Passwords do not match E-mail [EMAIL_ADDRESS][DOMAIN_NAME] Password Retype Pass…" at bounding box center [593, 263] width 1186 height 527
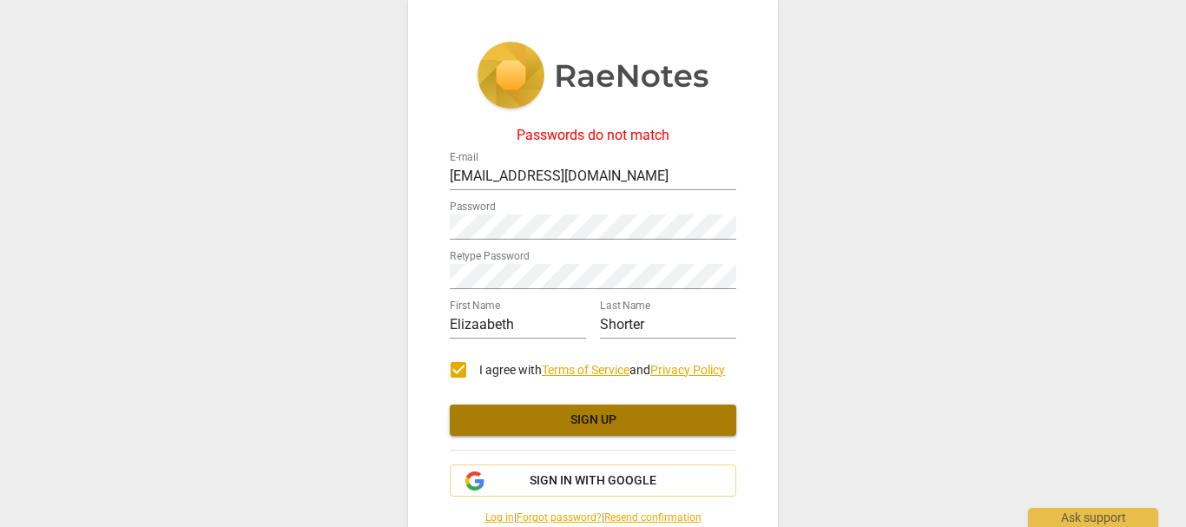
click at [527, 426] on span "Sign up" at bounding box center [593, 420] width 259 height 17
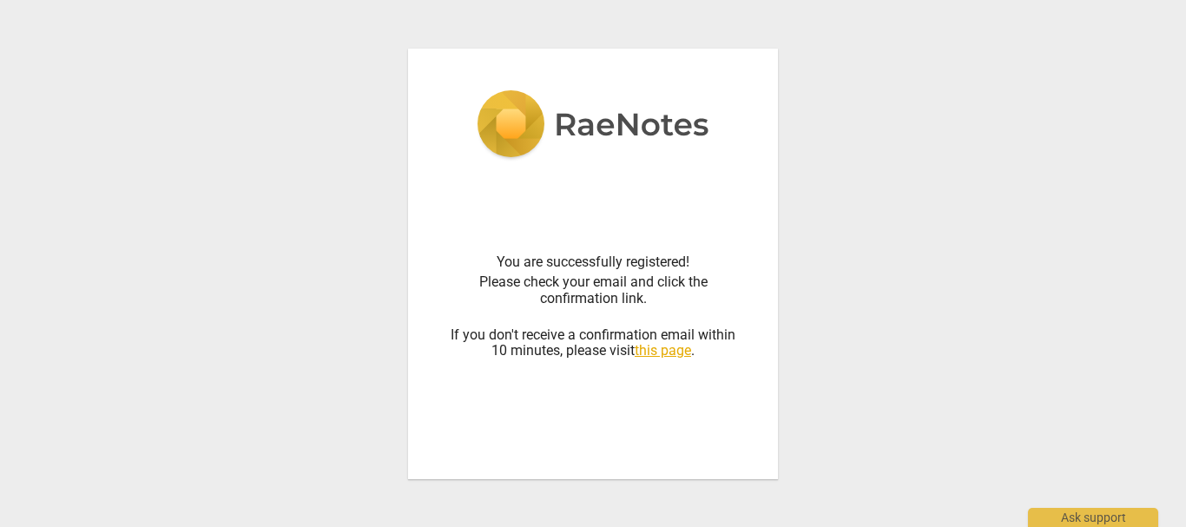
click at [875, 300] on div "You are successfully registered! Please check your email and click the confirma…" at bounding box center [593, 263] width 1186 height 527
